Goal: Task Accomplishment & Management: Use online tool/utility

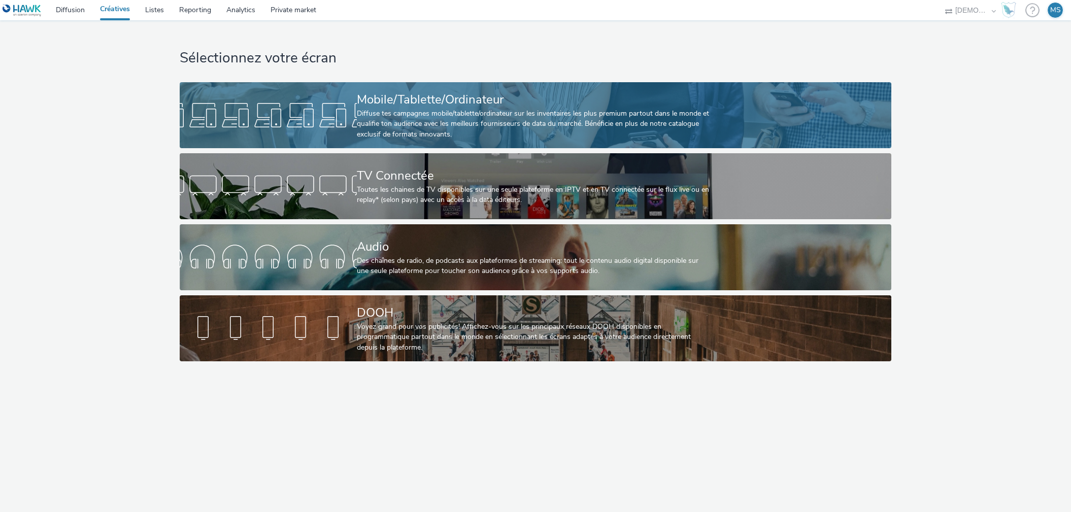
click at [534, 136] on div "Diffuse tes campagnes mobile/tablette/ordinateur sur les inventaires les plus p…" at bounding box center [534, 124] width 354 height 31
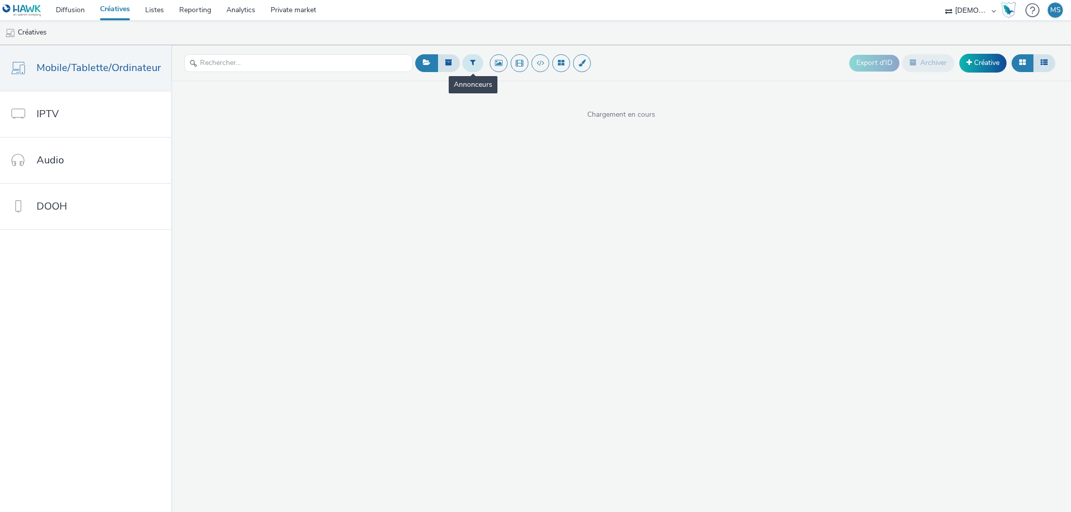
click at [472, 70] on button at bounding box center [472, 62] width 21 height 17
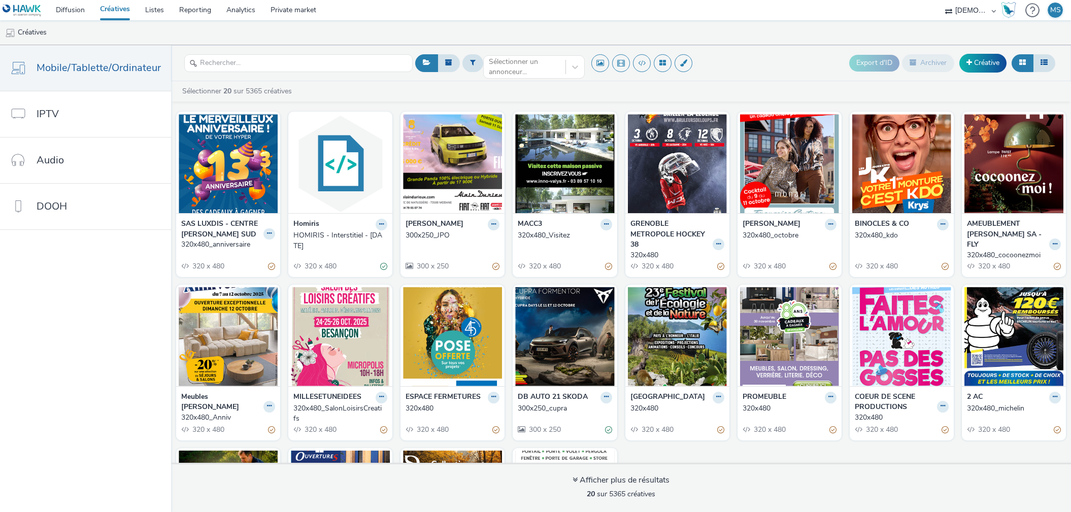
click at [744, 86] on div "Sélectionner 20 sur 5365 créatives" at bounding box center [623, 91] width 885 height 10
click at [550, 71] on div "Sélectionner un annonceur..." at bounding box center [534, 63] width 102 height 16
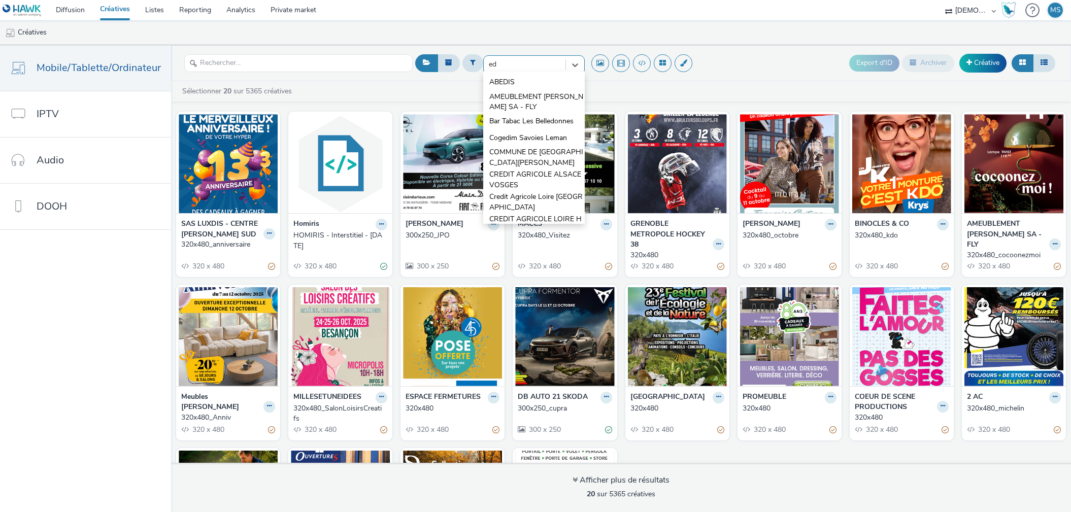
type input "eda"
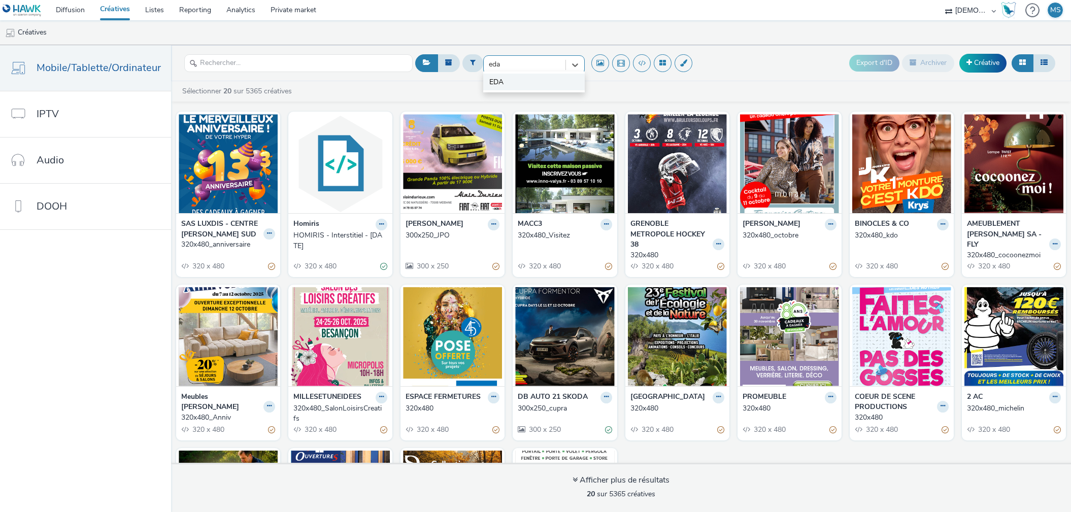
click at [526, 88] on li "EDA" at bounding box center [534, 82] width 102 height 17
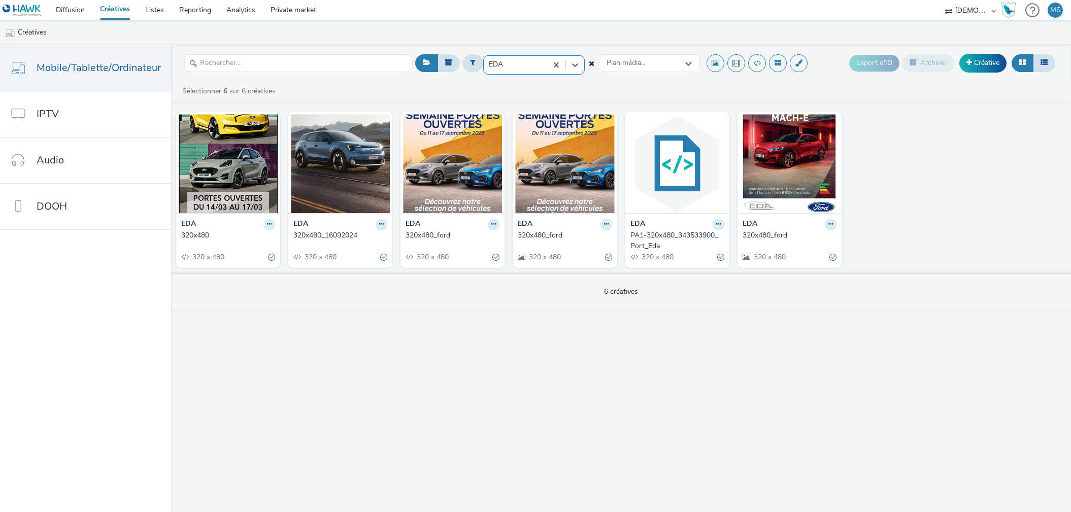
click at [268, 225] on icon at bounding box center [269, 224] width 5 height 6
click at [233, 260] on link "Dupliquer" at bounding box center [237, 262] width 76 height 20
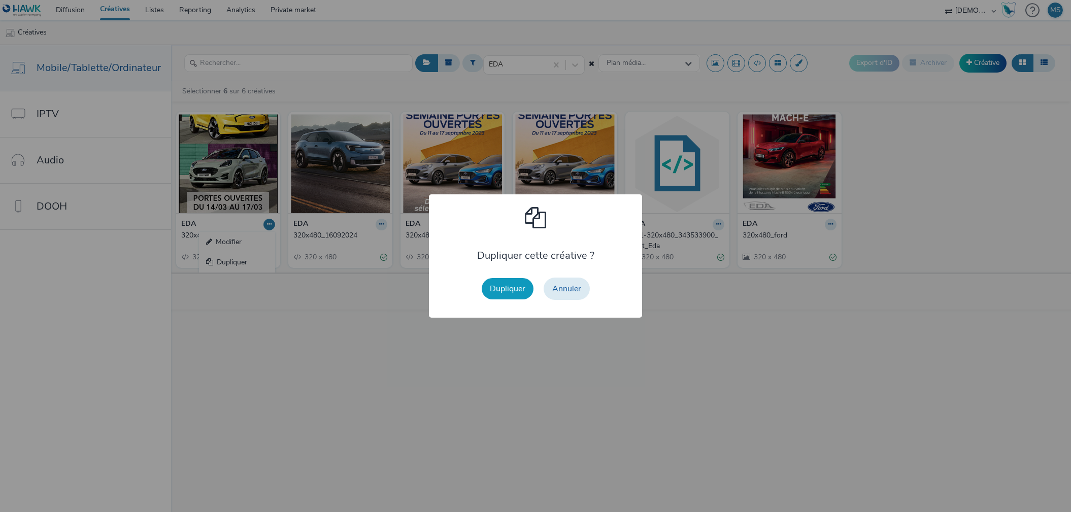
click at [503, 297] on button "Dupliquer" at bounding box center [508, 288] width 52 height 21
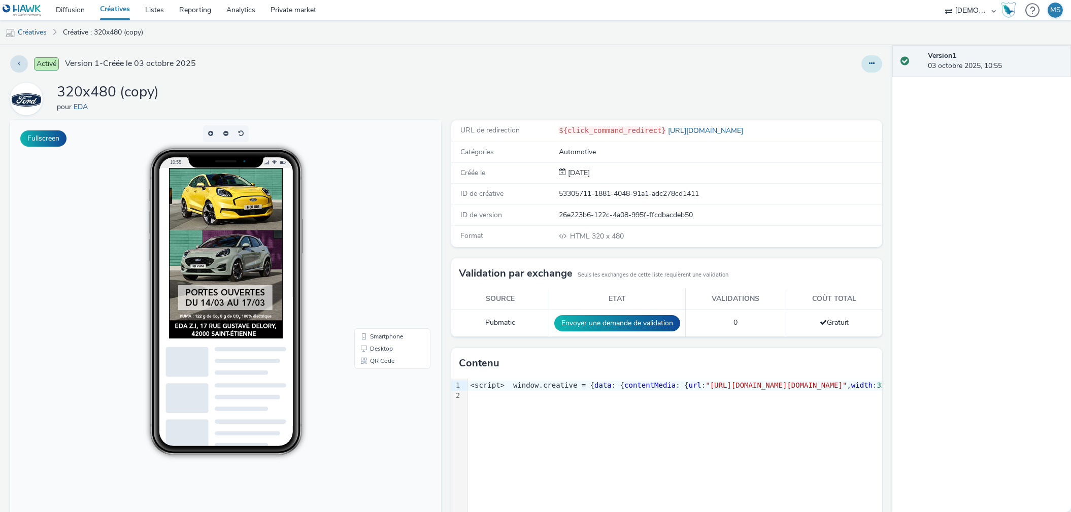
click at [865, 56] on button at bounding box center [871, 63] width 21 height 17
click at [857, 79] on link "Modifier" at bounding box center [844, 84] width 76 height 20
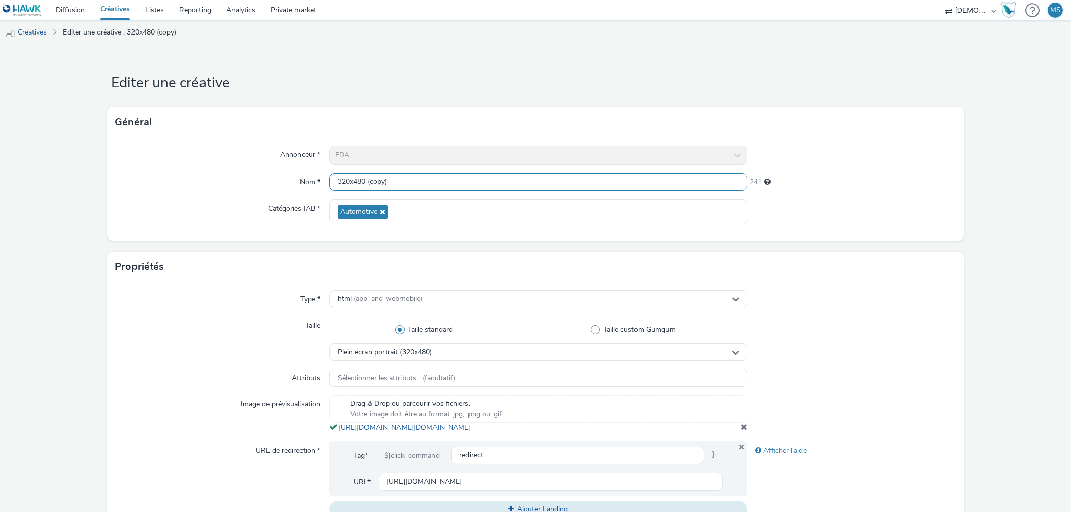
scroll to position [1, 0]
drag, startPoint x: 364, startPoint y: 179, endPoint x: 409, endPoint y: 185, distance: 45.2
click at [409, 185] on input "320x480 (copy)" at bounding box center [538, 182] width 418 height 18
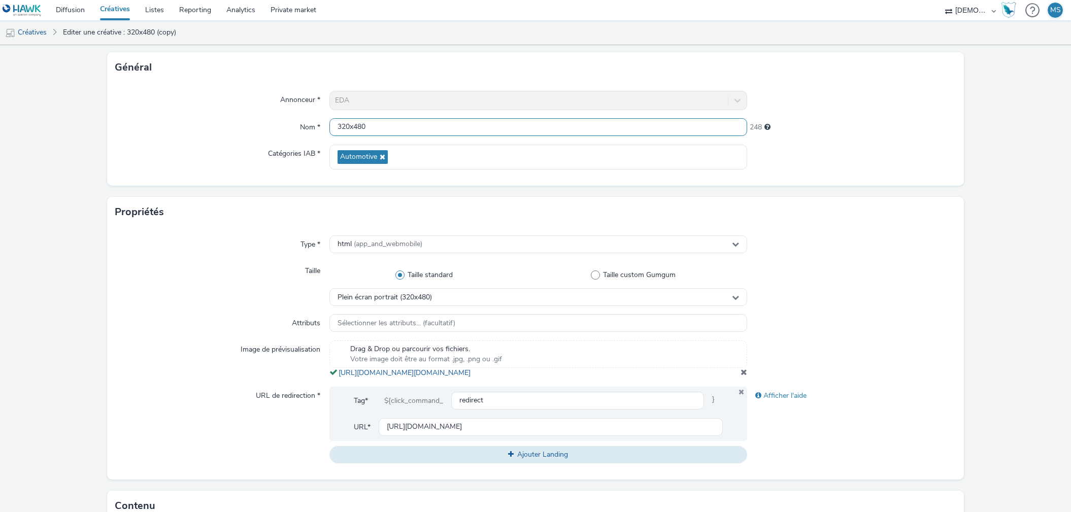
scroll to position [169, 0]
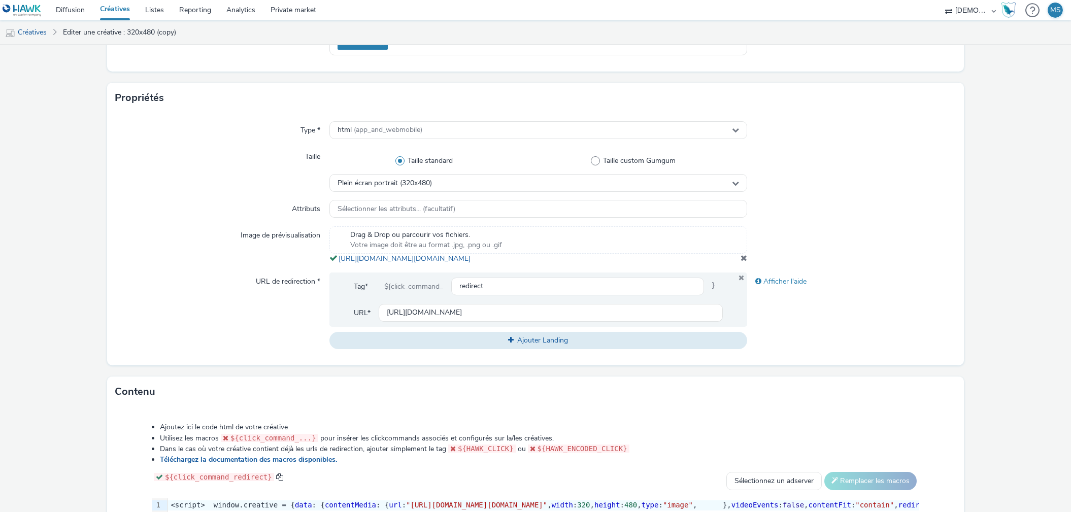
type input "320x480"
click at [741, 262] on span at bounding box center [744, 258] width 7 height 8
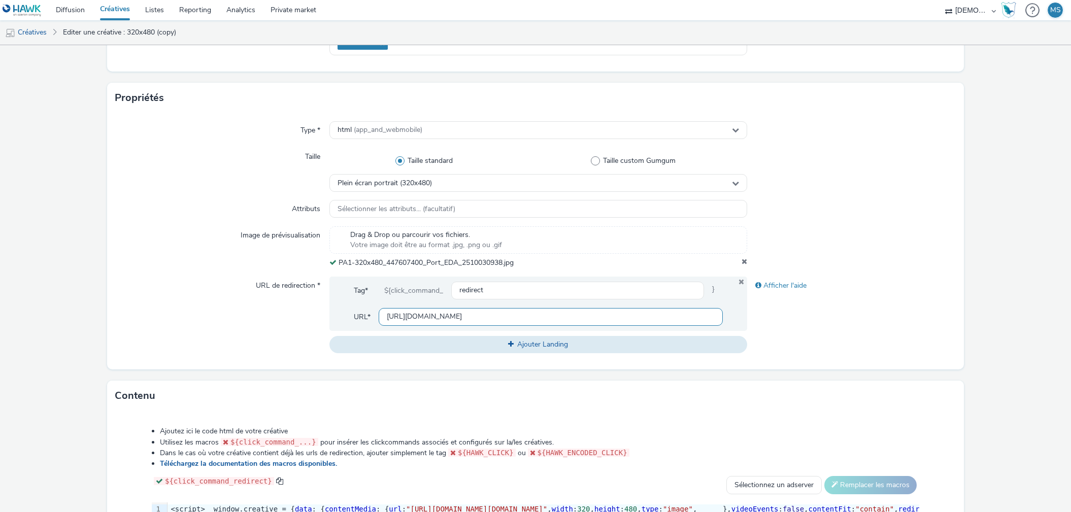
click at [424, 319] on input "[URL][DOMAIN_NAME]" at bounding box center [551, 317] width 344 height 18
paste input "7300&utm_medium=PA1_320_480&isBco=false"
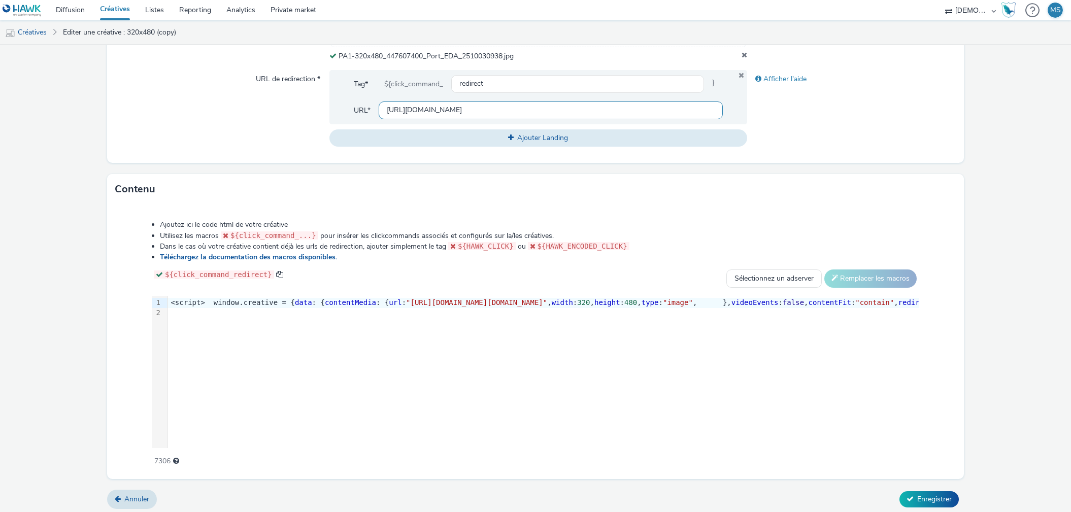
scroll to position [377, 0]
type input "[URL][DOMAIN_NAME]"
click at [932, 493] on span "Enregistrer" at bounding box center [934, 498] width 35 height 10
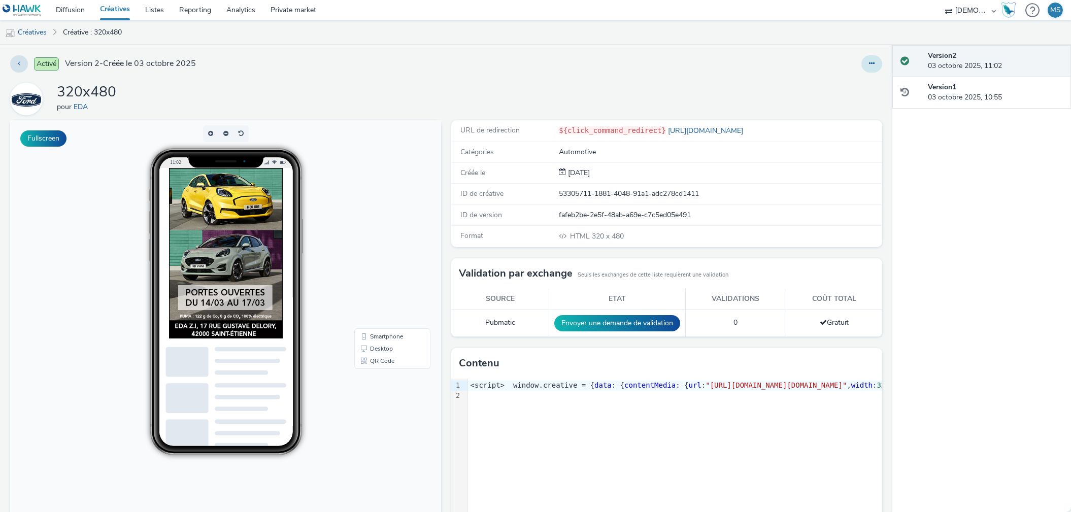
click at [861, 66] on button at bounding box center [871, 63] width 21 height 17
click at [854, 79] on link "Modifier" at bounding box center [844, 84] width 76 height 20
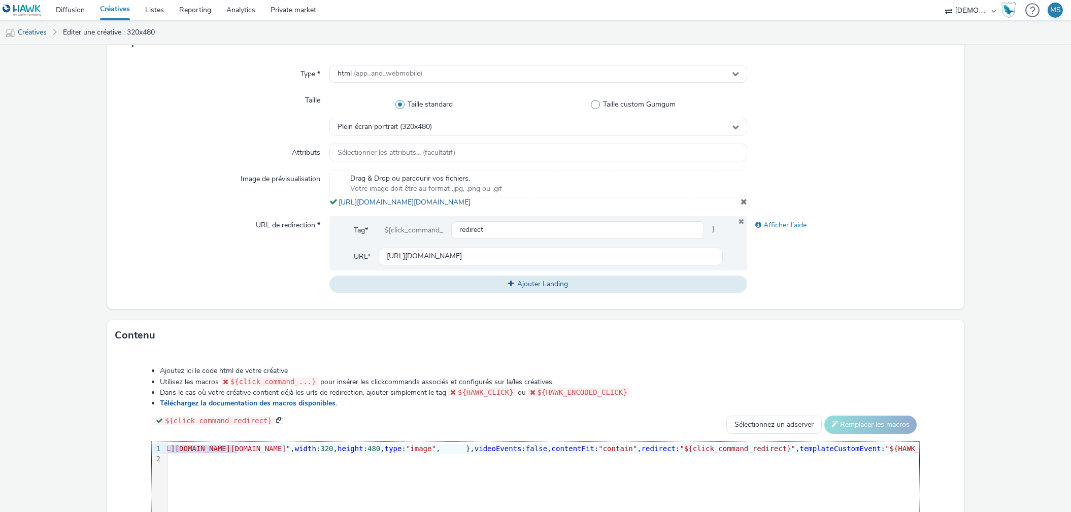
scroll to position [0, 263]
drag, startPoint x: 493, startPoint y: 457, endPoint x: 851, endPoint y: 460, distance: 357.9
click at [284, 453] on span ""[URL][DOMAIN_NAME][DOMAIN_NAME]"" at bounding box center [213, 449] width 141 height 8
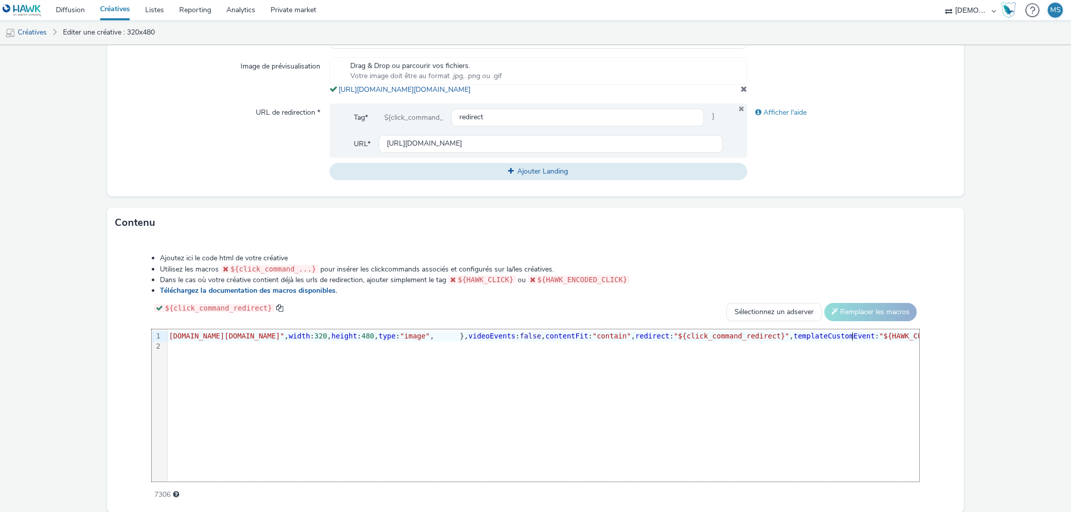
scroll to position [384, 0]
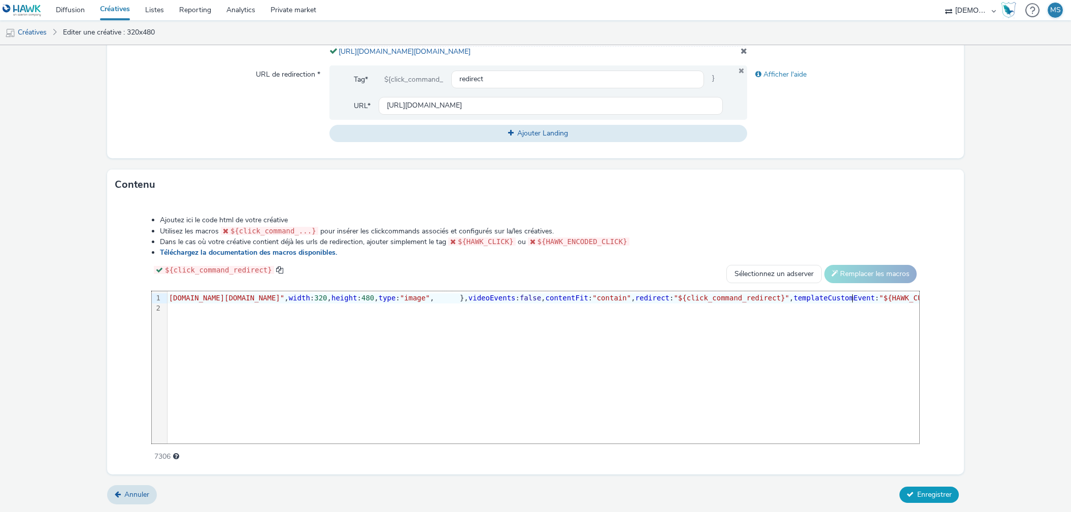
click at [943, 495] on span "Enregistrer" at bounding box center [934, 495] width 35 height 10
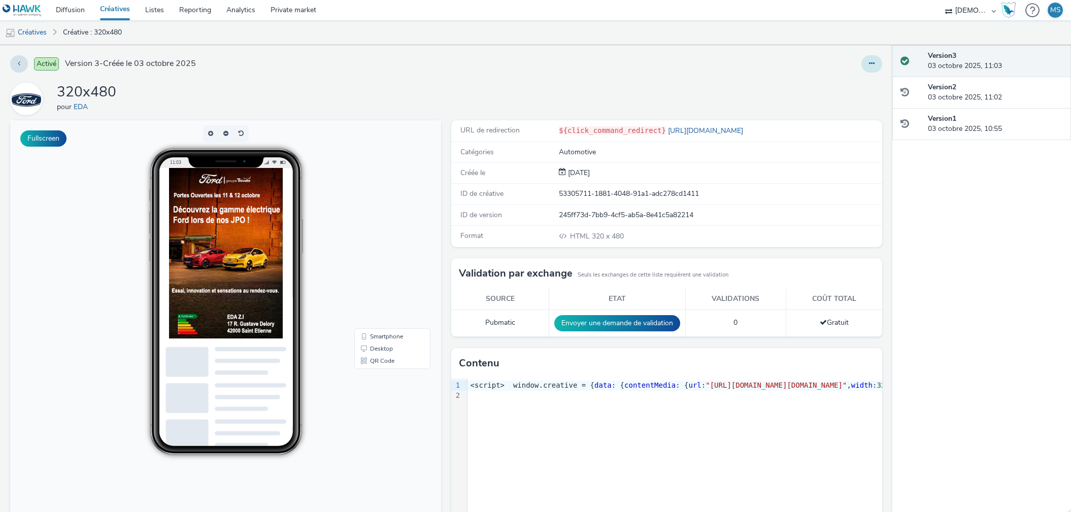
click at [871, 64] on button at bounding box center [871, 63] width 21 height 17
click at [870, 78] on link "Modifier" at bounding box center [844, 84] width 76 height 20
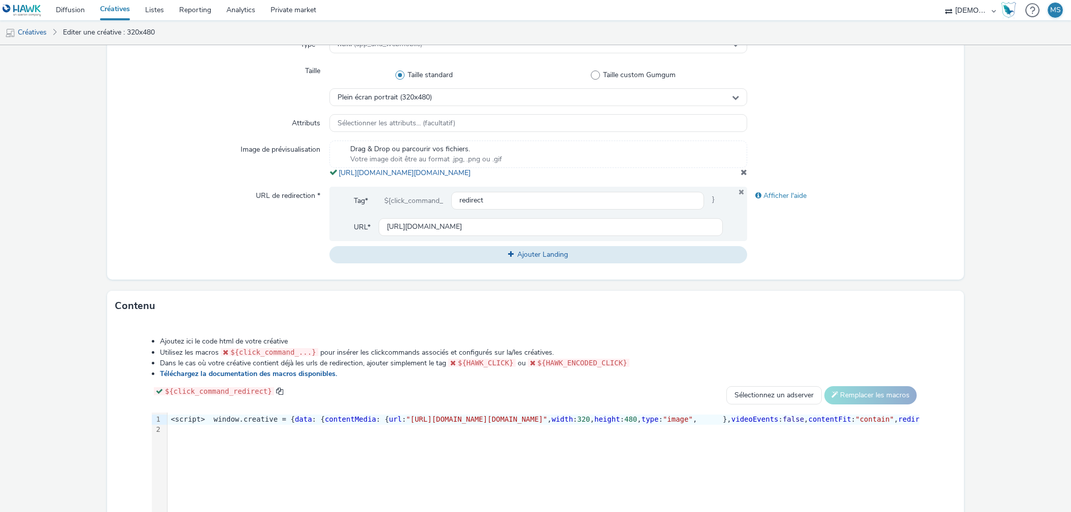
scroll to position [225, 0]
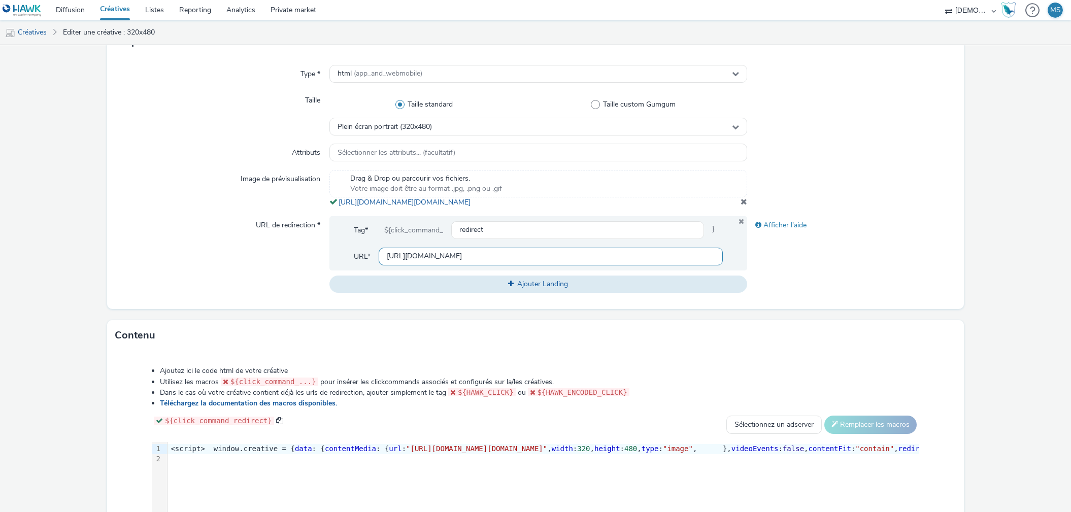
click at [497, 264] on input "[URL][DOMAIN_NAME]" at bounding box center [551, 257] width 344 height 18
paste input "[URL][DOMAIN_NAME]"
type input "[URL][DOMAIN_NAME]"
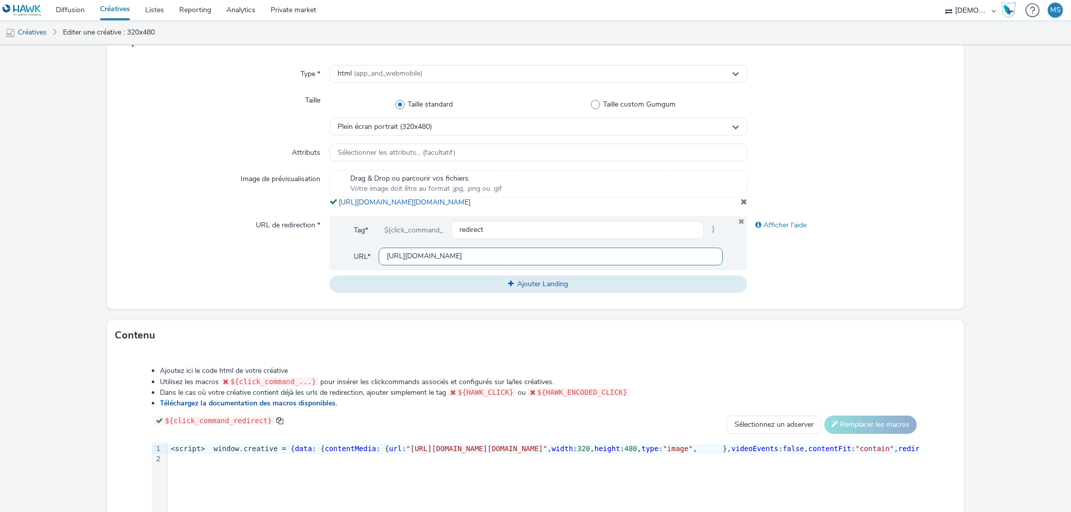
scroll to position [0, 43]
click at [884, 341] on div "Contenu" at bounding box center [535, 335] width 857 height 30
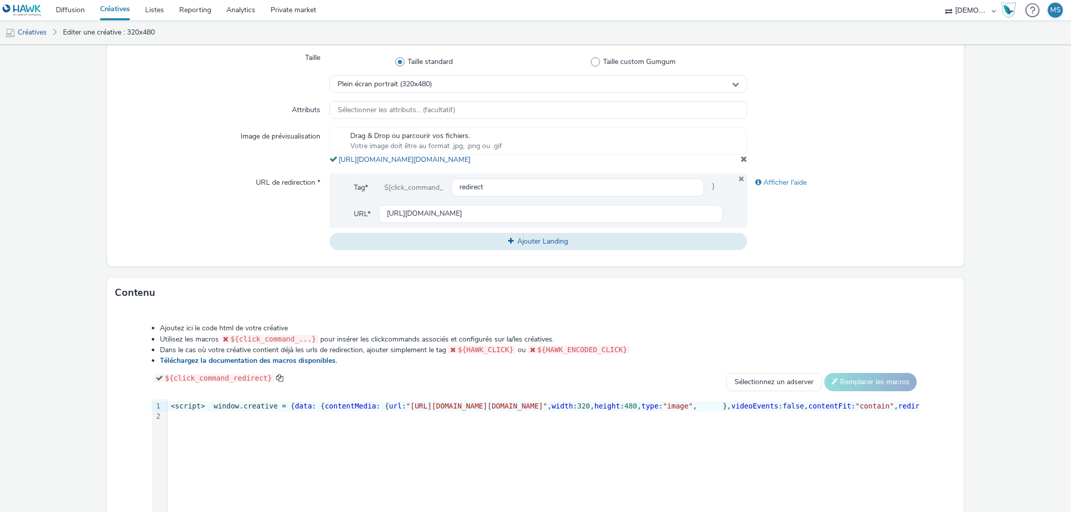
scroll to position [384, 0]
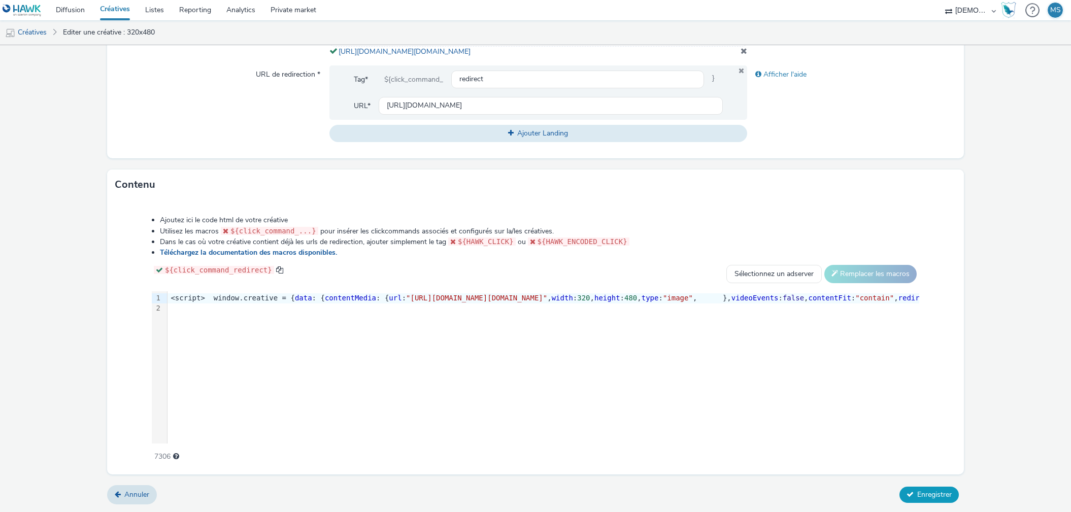
click at [931, 496] on span "Enregistrer" at bounding box center [934, 495] width 35 height 10
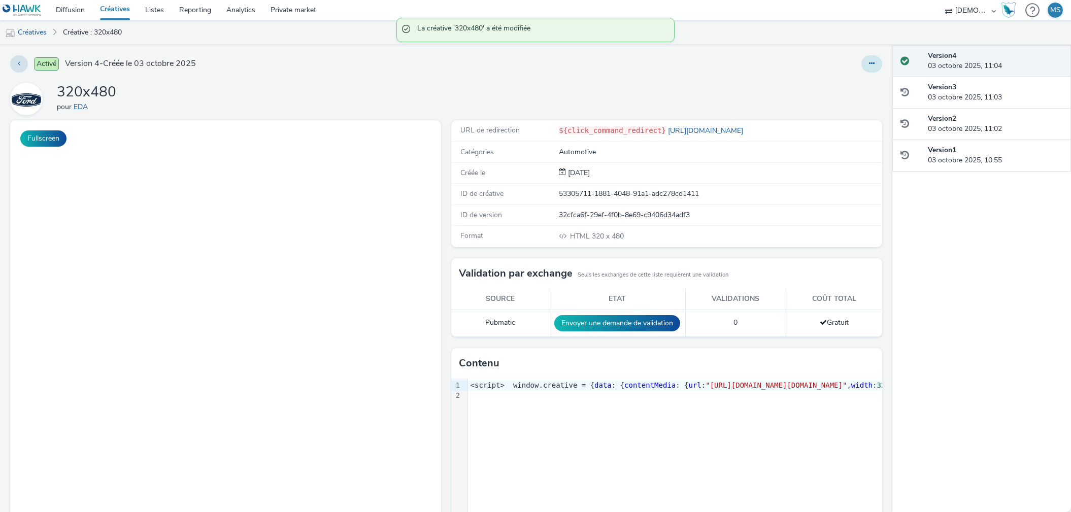
click at [861, 61] on button at bounding box center [871, 63] width 21 height 17
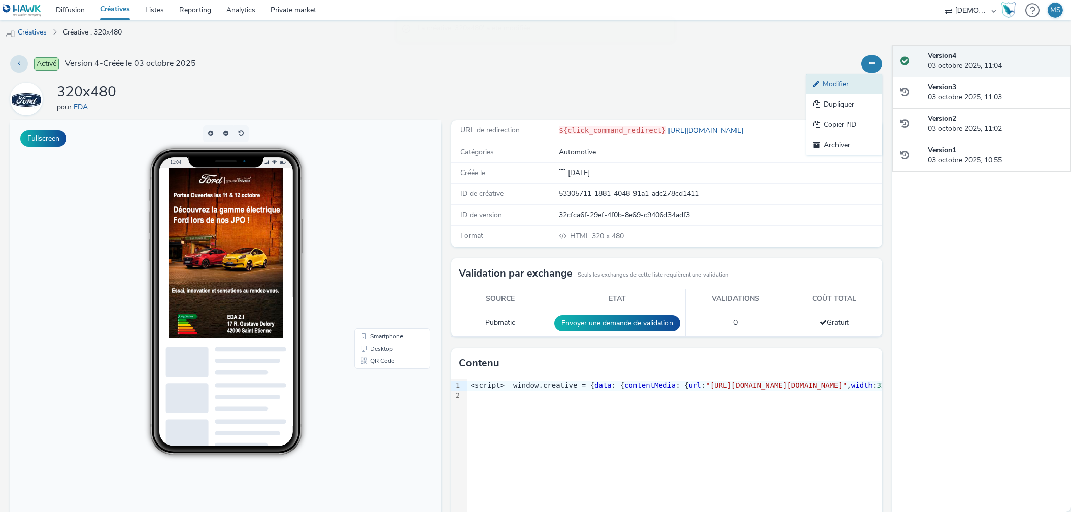
click at [861, 79] on link "Modifier" at bounding box center [844, 84] width 76 height 20
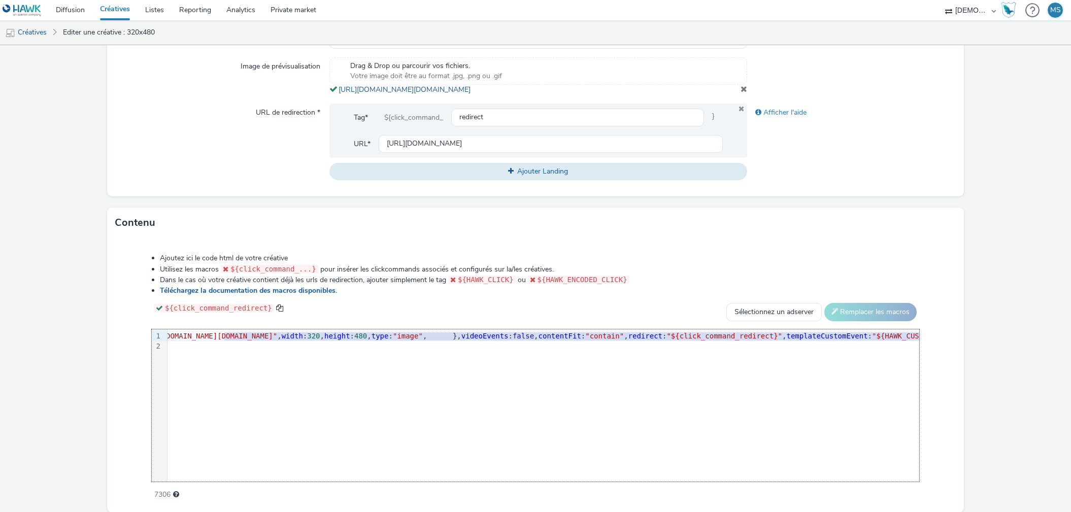
scroll to position [0, 293]
drag, startPoint x: 493, startPoint y: 345, endPoint x: 823, endPoint y: 346, distance: 330.0
click at [254, 340] on span ""[URL][DOMAIN_NAME][DOMAIN_NAME]"" at bounding box center [183, 336] width 141 height 8
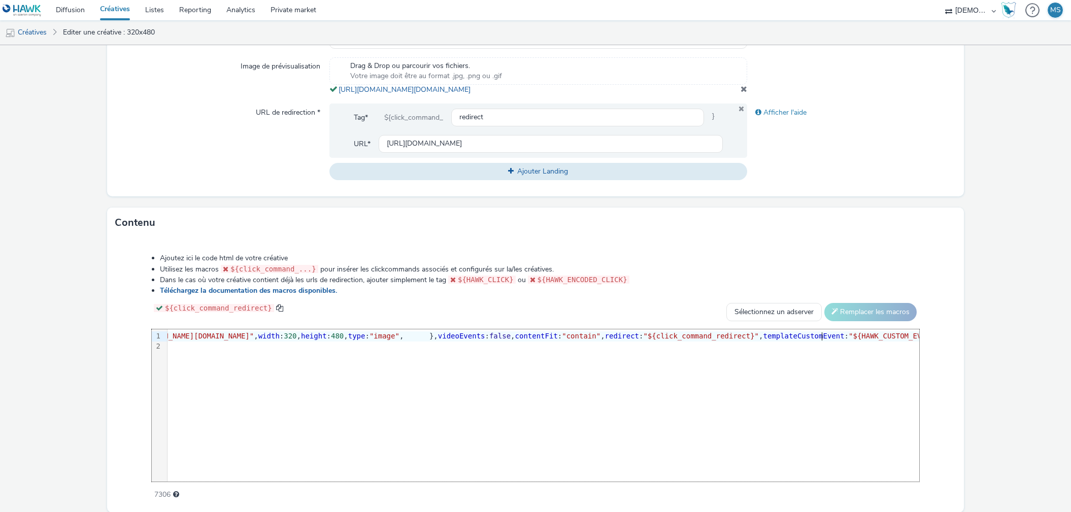
scroll to position [384, 0]
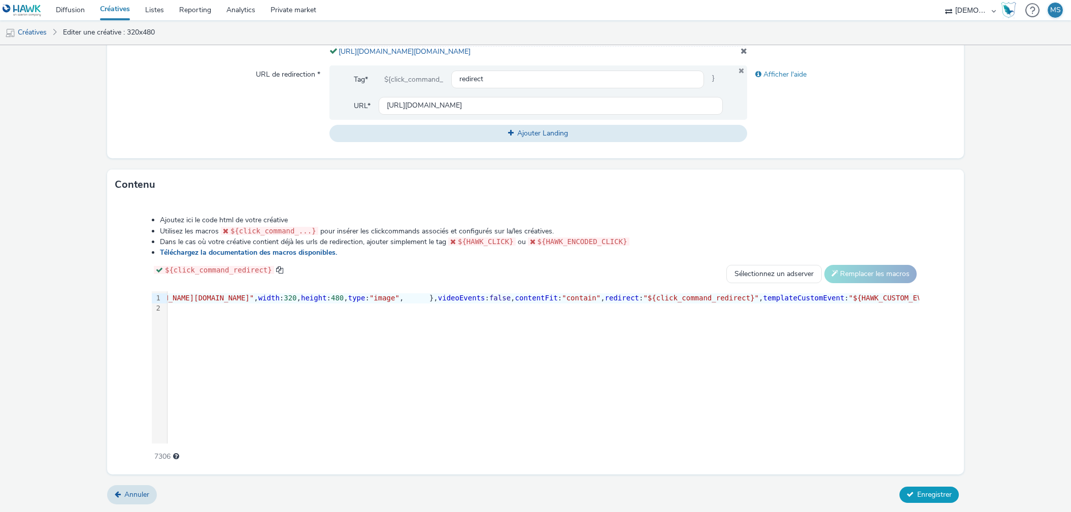
click at [920, 499] on span "Enregistrer" at bounding box center [934, 495] width 35 height 10
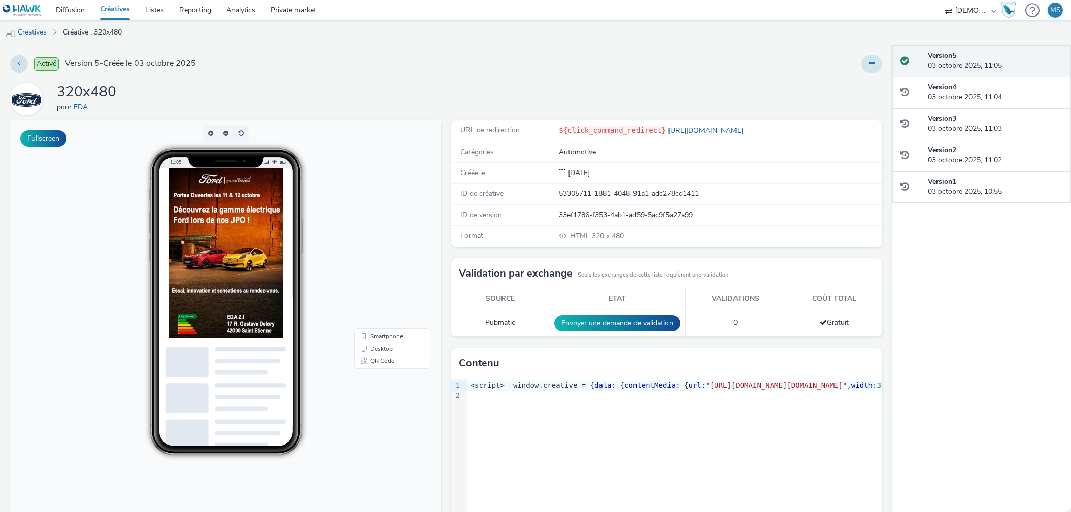
click at [869, 63] on button at bounding box center [871, 63] width 21 height 17
click at [838, 86] on link "Modifier" at bounding box center [844, 84] width 76 height 20
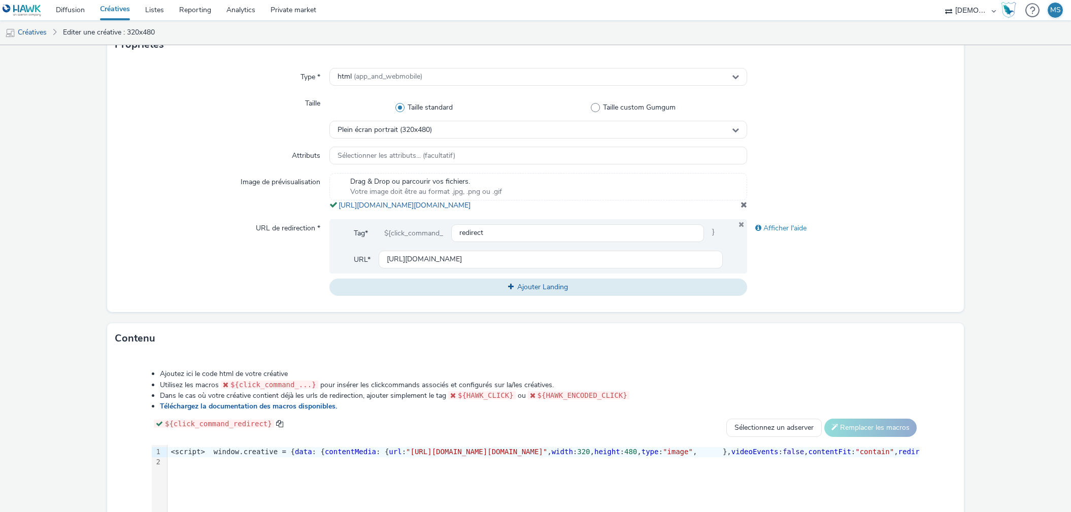
scroll to position [384, 0]
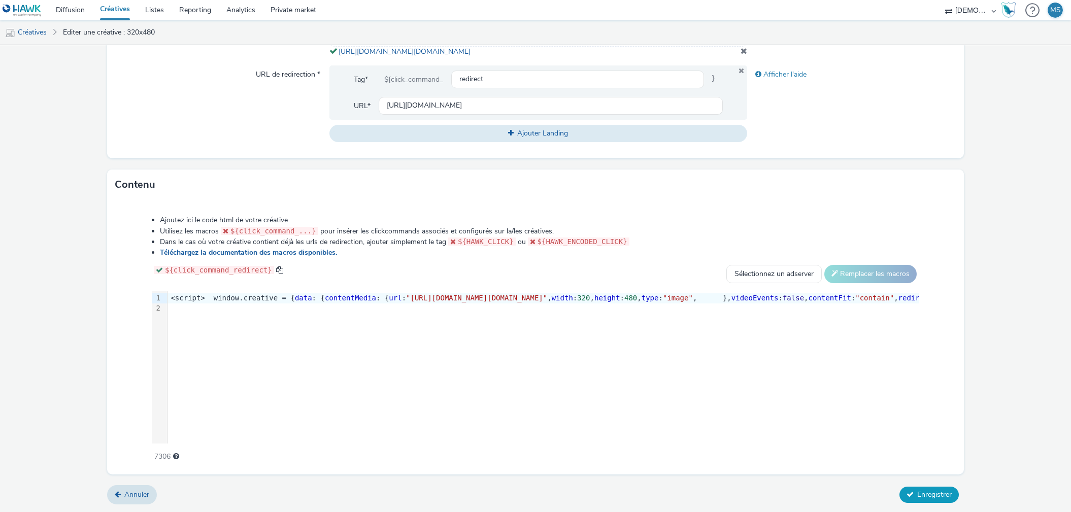
click at [917, 497] on span "Enregistrer" at bounding box center [934, 495] width 35 height 10
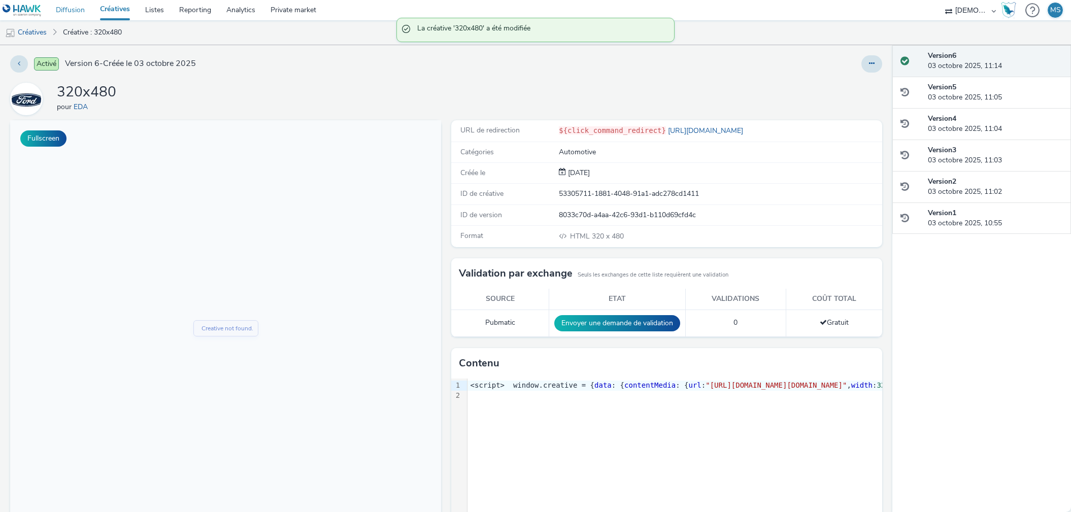
click at [71, 11] on link "Diffusion" at bounding box center [70, 10] width 44 height 20
